Goal: Task Accomplishment & Management: Use online tool/utility

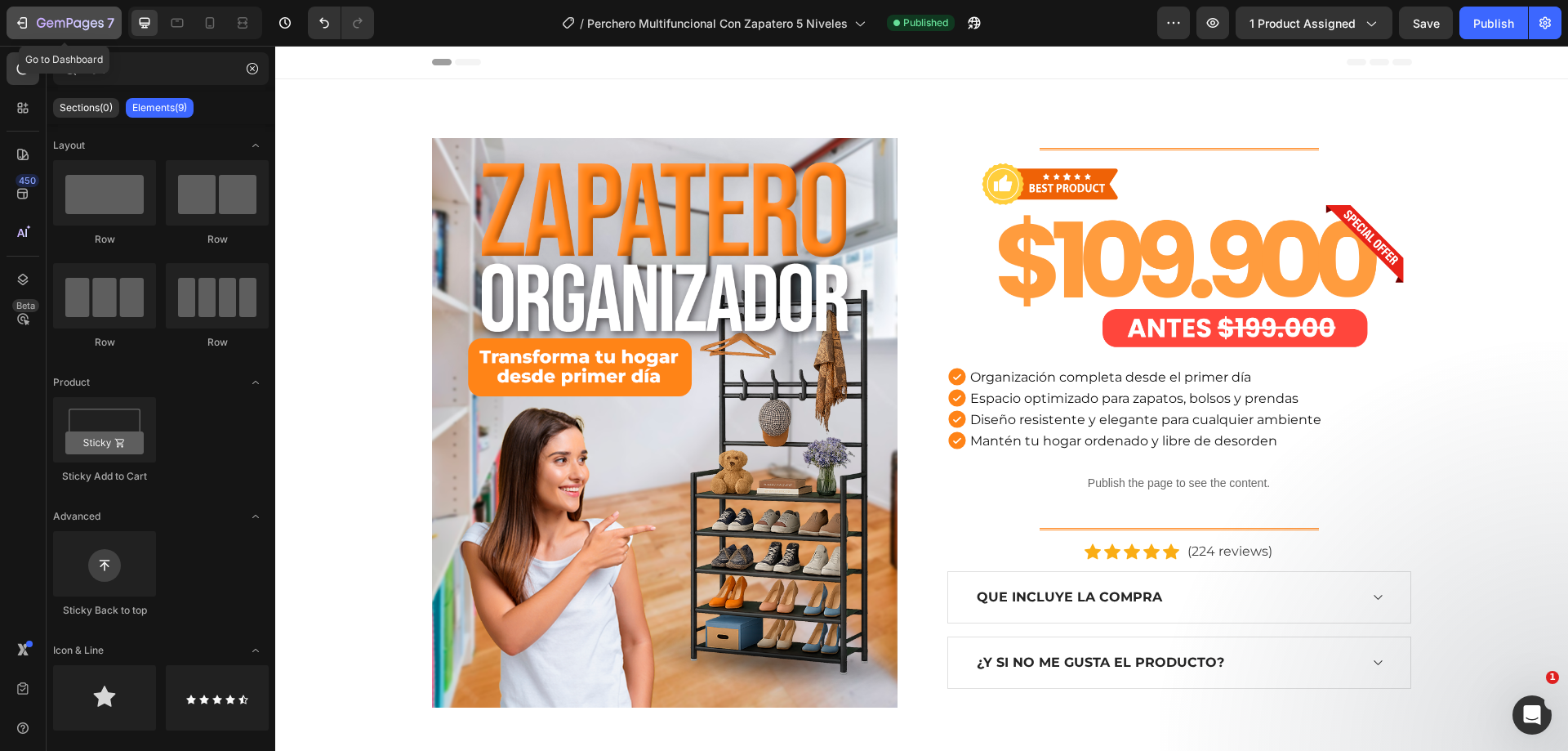
click at [84, 32] on div "7" at bounding box center [75, 23] width 78 height 20
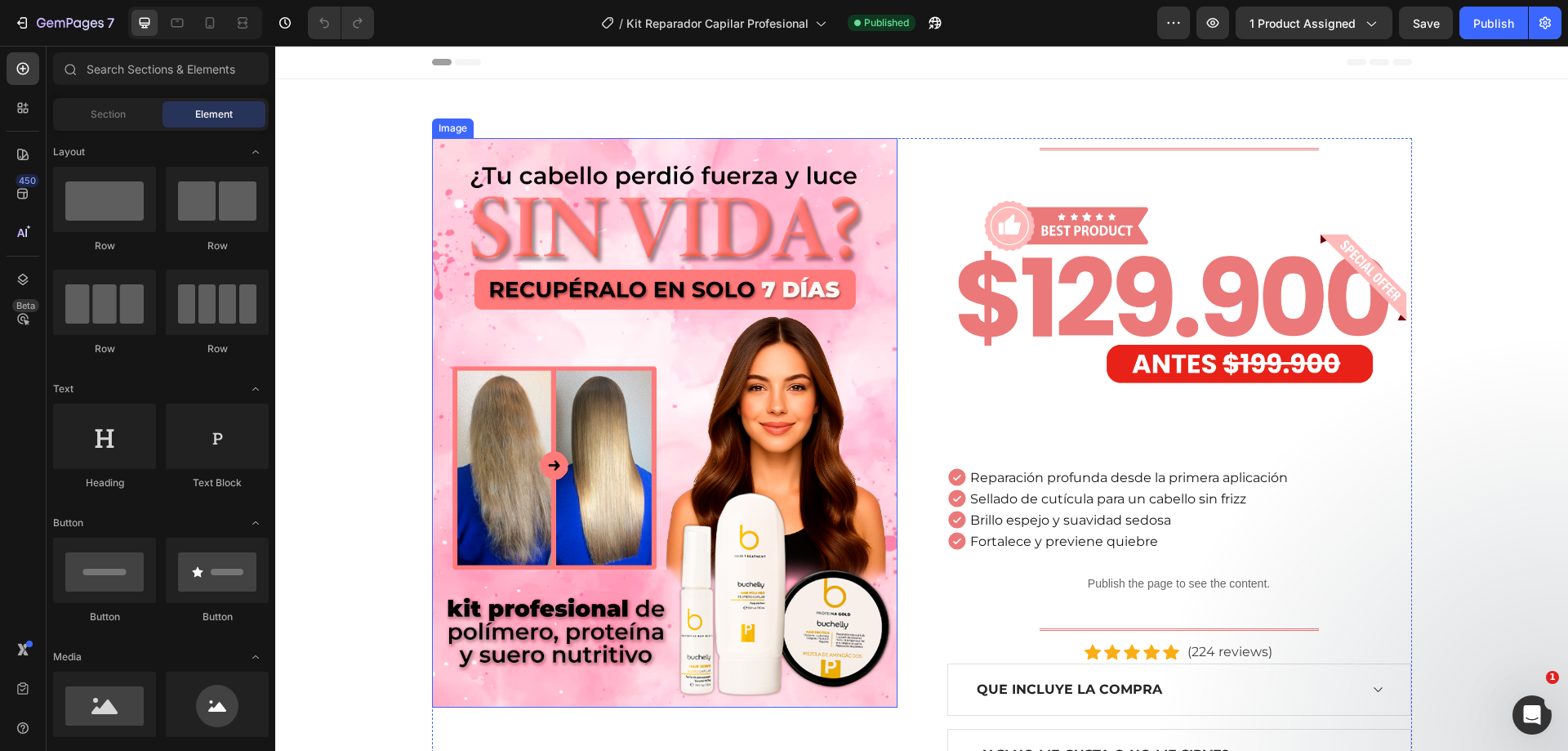
click at [667, 321] on img at bounding box center [665, 422] width 465 height 569
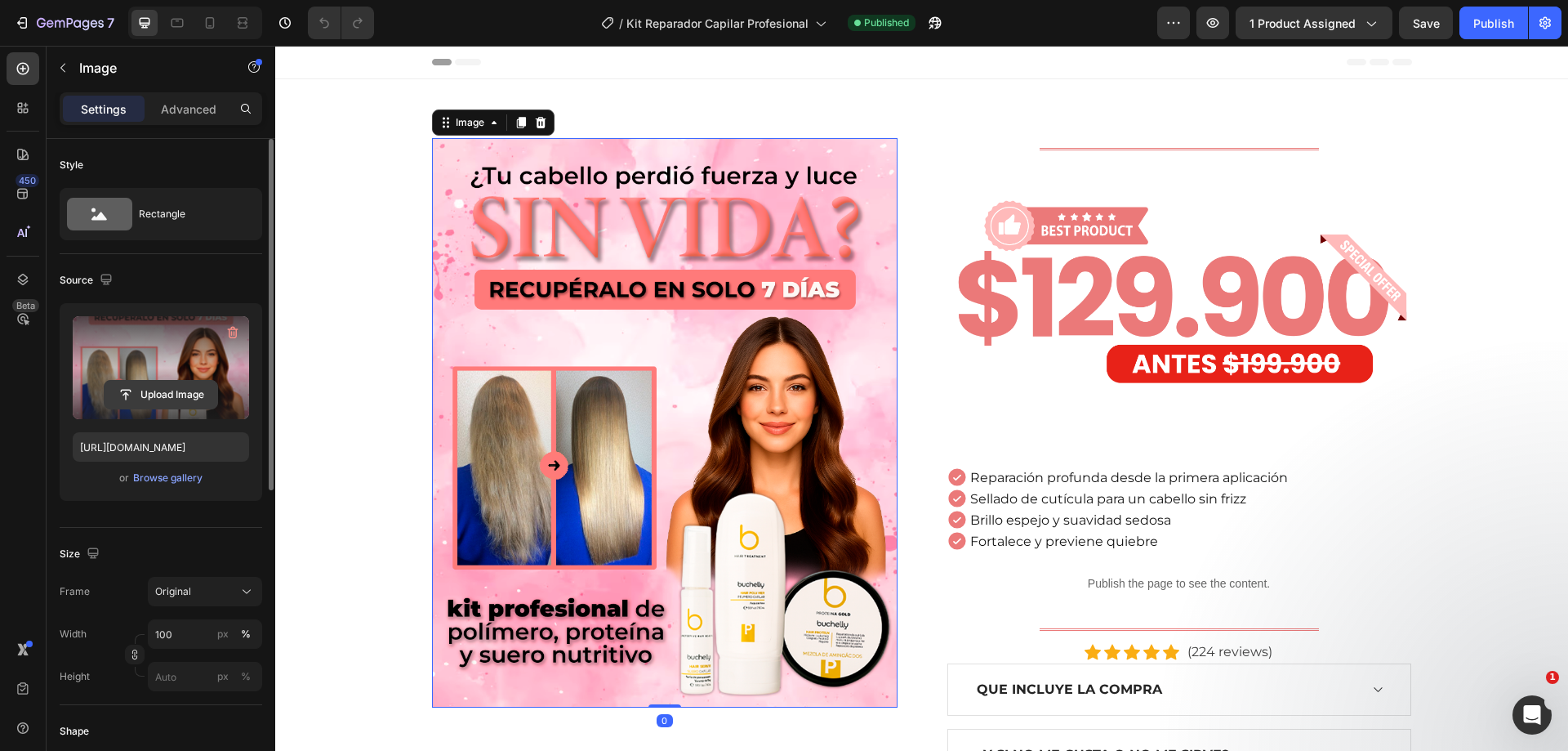
click at [130, 383] on input "file" at bounding box center [160, 395] width 112 height 28
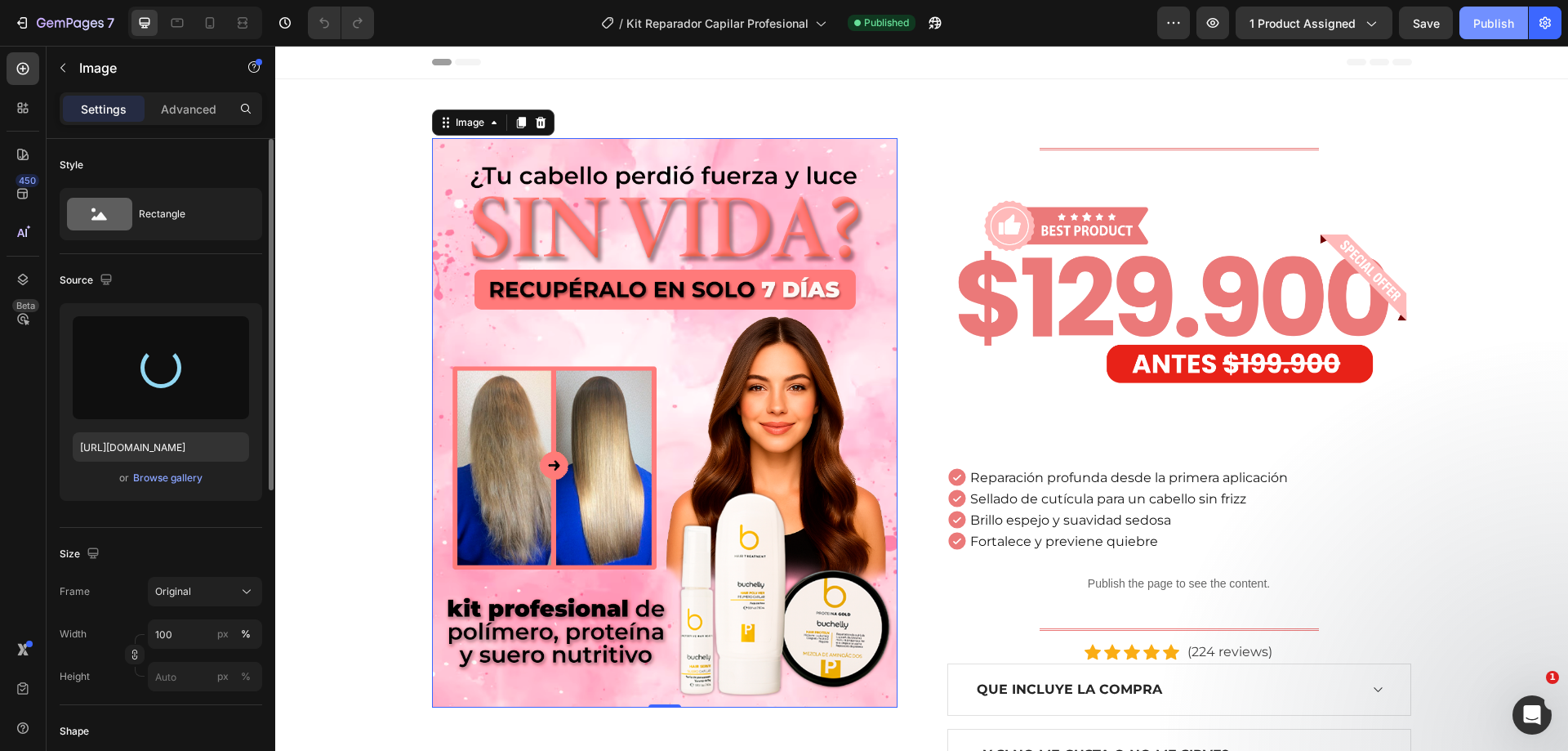
type input "[URL][DOMAIN_NAME]"
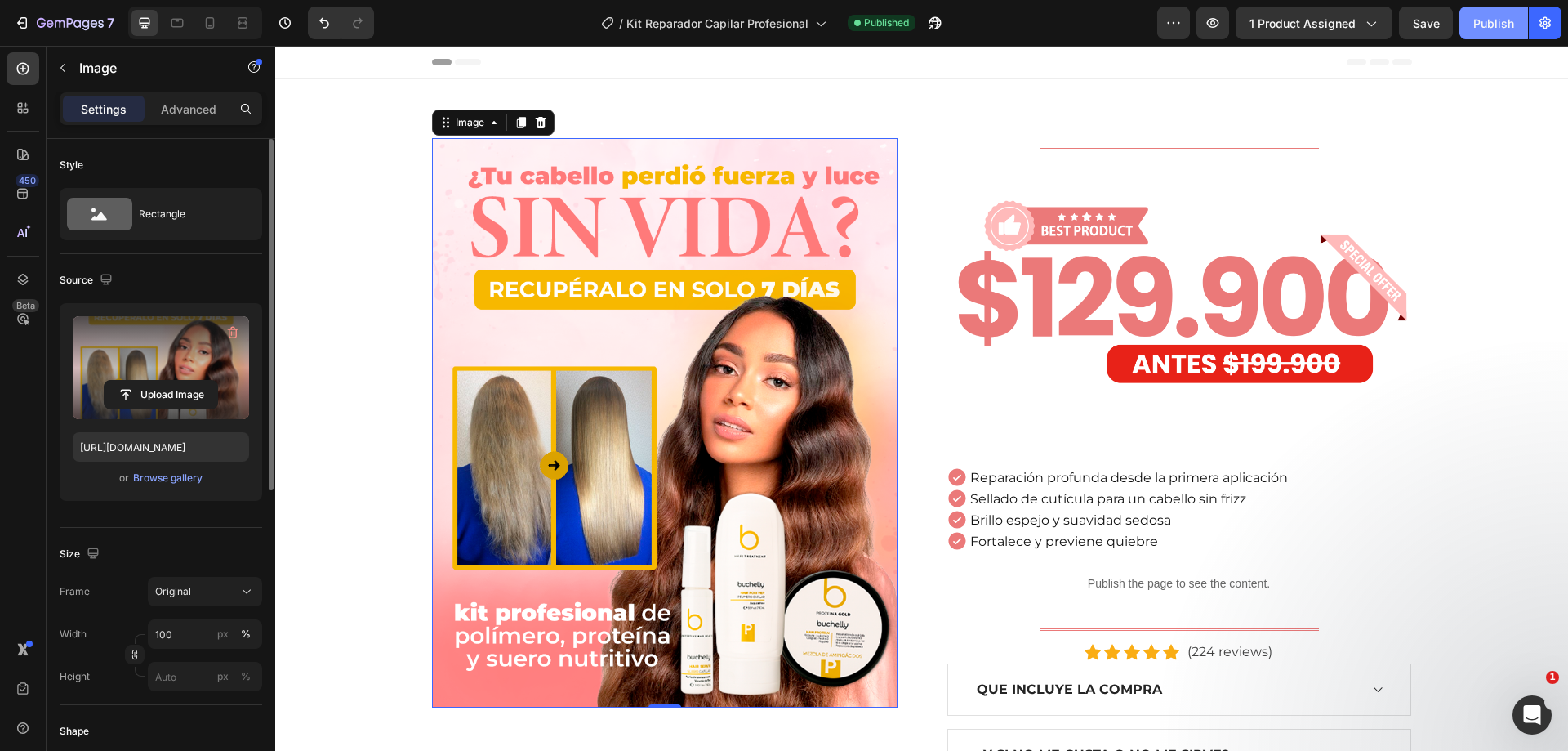
click at [1490, 24] on div "Publish" at bounding box center [1493, 24] width 41 height 17
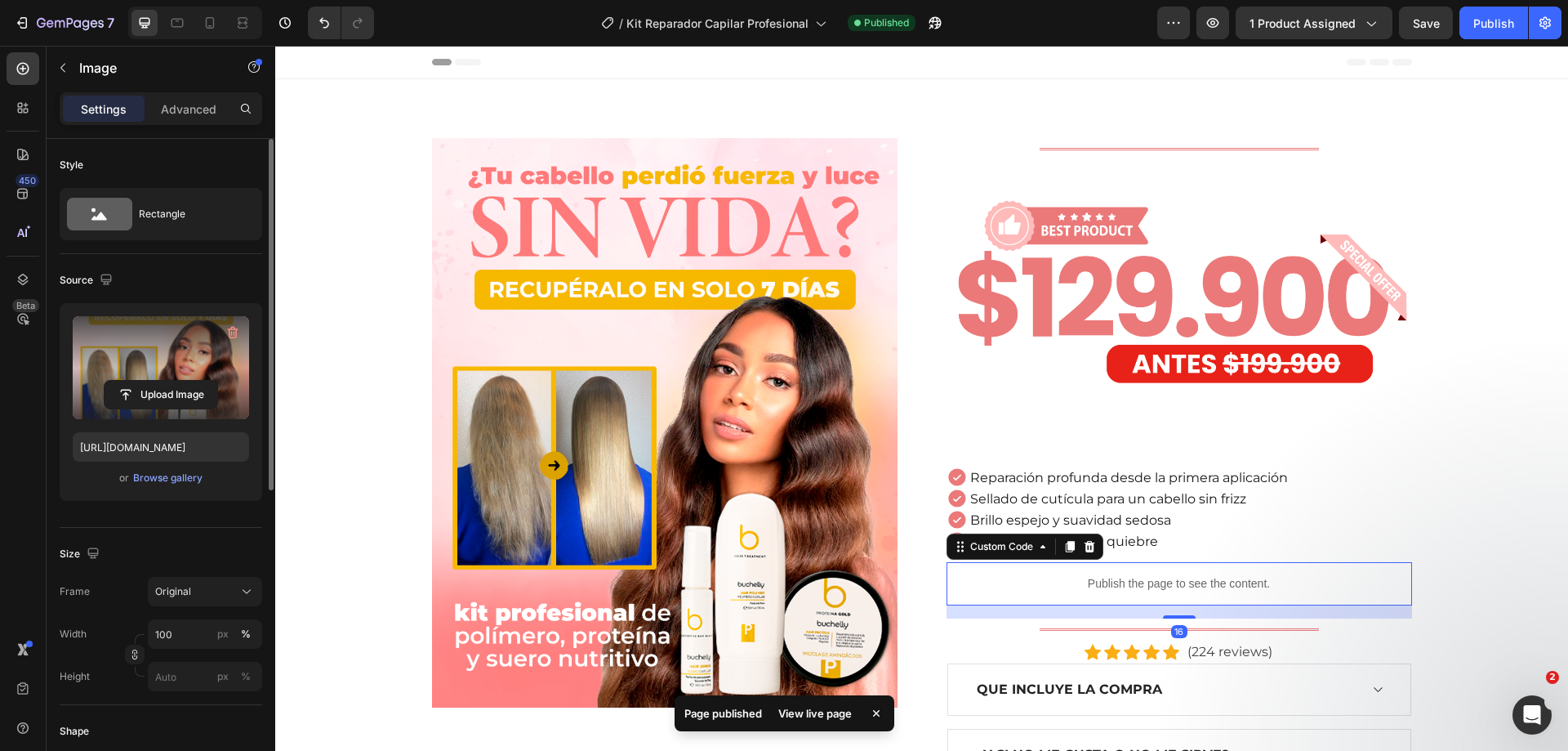
click at [1407, 570] on div "Image Title Line Image Reparación profunda desde la primera aplicación Sellado …" at bounding box center [922, 459] width 1268 height 643
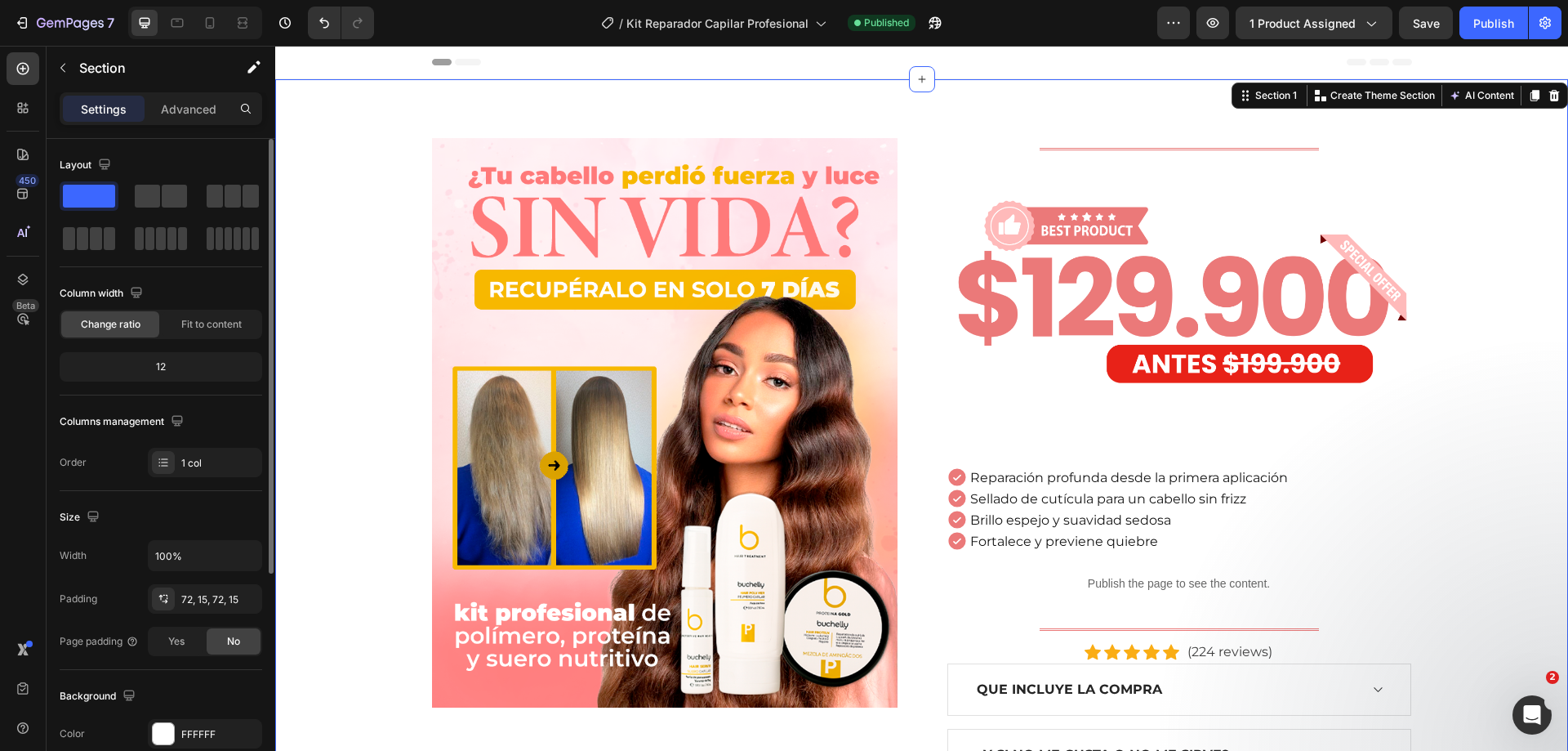
click at [357, 221] on div "Image Title Line Image Reparación profunda desde la primera aplicación Sellado …" at bounding box center [922, 459] width 1268 height 643
